Goal: Find specific page/section: Find specific page/section

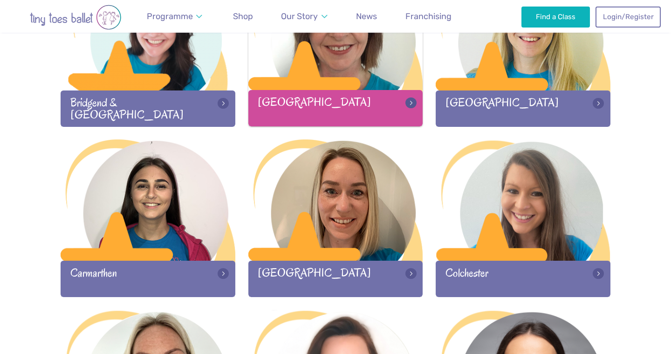
scroll to position [377, 0]
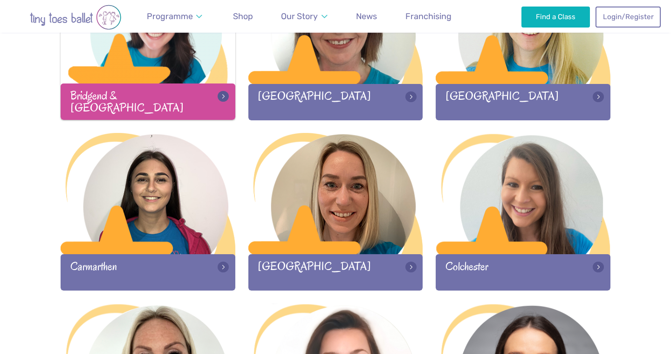
click at [143, 72] on div at bounding box center [148, 23] width 175 height 123
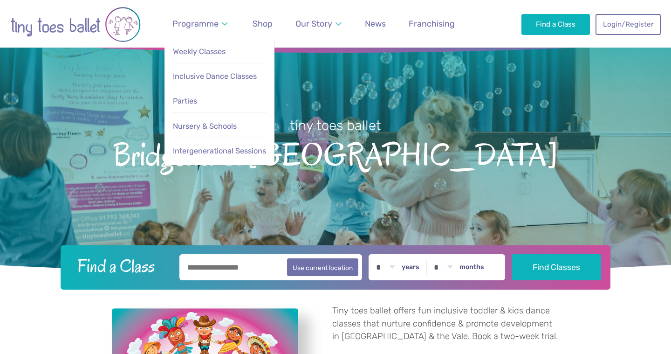
scroll to position [4, 0]
